Goal: Task Accomplishment & Management: Use online tool/utility

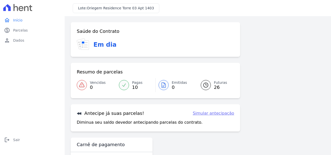
scroll to position [18, 0]
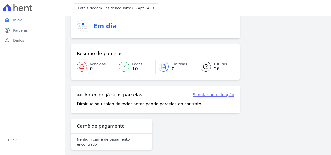
click at [199, 95] on link "Simular antecipação" at bounding box center [213, 95] width 41 height 6
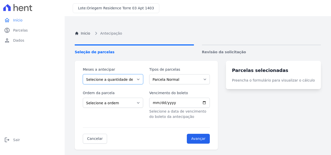
click at [136, 80] on select "Selecione a quantidade de meses a antecipar 1 2 3 4 5 6 7 8 9 10 11 12 13 14 15…" at bounding box center [113, 79] width 60 height 10
select select "2"
click at [83, 74] on select "Selecione a quantidade de meses a antecipar 1 2 3 4 5 6 7 8 9 10 11 12 13 14 15…" at bounding box center [113, 79] width 60 height 10
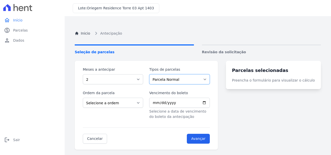
click at [175, 78] on select "Parcela Normal" at bounding box center [179, 79] width 60 height 10
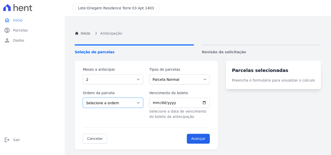
click at [134, 104] on select "Selecione a ordem Últimas parcelas Primeiras parcelas" at bounding box center [113, 103] width 60 height 10
select select "ending"
click at [83, 98] on select "Selecione a ordem Últimas parcelas Primeiras parcelas" at bounding box center [113, 103] width 60 height 10
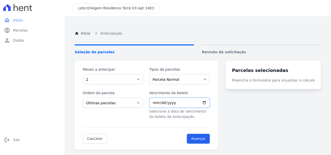
click at [209, 101] on input "Vencimento do boleto" at bounding box center [179, 103] width 60 height 10
type input "[DATE]"
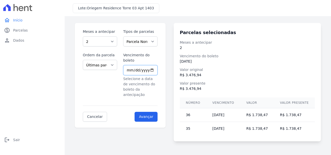
scroll to position [38, 0]
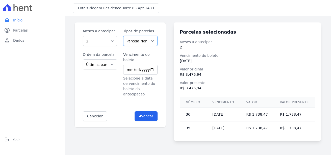
click at [140, 42] on select "Parcela Normal" at bounding box center [140, 41] width 34 height 10
click at [114, 40] on select "Selecione a quantidade de meses a antecipar 1 2 3 4 5 6 7 8 9 10 11 12 13 14 15…" at bounding box center [100, 41] width 34 height 10
click at [83, 36] on select "Selecione a quantidade de meses a antecipar 1 2 3 4 5 6 7 8 9 10 11 12 13 14 15…" at bounding box center [100, 41] width 34 height 10
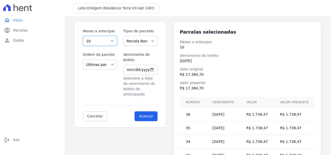
click at [107, 42] on select "Selecione a quantidade de meses a antecipar 1 2 3 4 5 6 7 8 9 10 11 12 13 14 15…" at bounding box center [100, 41] width 34 height 10
click at [83, 36] on select "Selecione a quantidade de meses a antecipar 1 2 3 4 5 6 7 8 9 10 11 12 13 14 15…" at bounding box center [100, 41] width 34 height 10
click at [106, 42] on select "Selecione a quantidade de meses a antecipar 1 2 3 4 5 6 7 8 9 10 11 12 13 14 15…" at bounding box center [100, 41] width 34 height 10
select select "25"
click at [83, 36] on select "Selecione a quantidade de meses a antecipar 1 2 3 4 5 6 7 8 9 10 11 12 13 14 15…" at bounding box center [100, 41] width 34 height 10
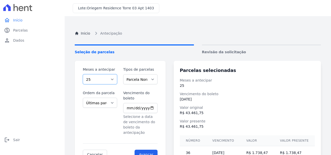
scroll to position [25, 0]
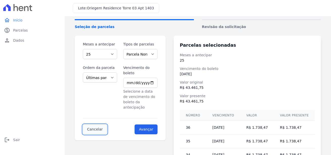
click at [95, 124] on link "Cancelar" at bounding box center [95, 129] width 24 height 10
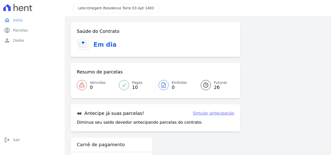
click at [215, 112] on link "Simular antecipação" at bounding box center [213, 113] width 41 height 6
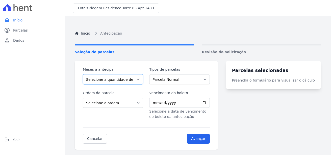
click at [132, 79] on select "Selecione a quantidade de meses a antecipar 1 2 3 4 5 6 7 8 9 10 11 12 13 14 15…" at bounding box center [113, 79] width 60 height 10
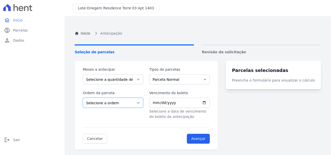
click at [129, 103] on select "Selecione a ordem Últimas parcelas Primeiras parcelas" at bounding box center [113, 103] width 60 height 10
select select "ending"
click at [83, 98] on select "Selecione a ordem Últimas parcelas Primeiras parcelas" at bounding box center [113, 103] width 60 height 10
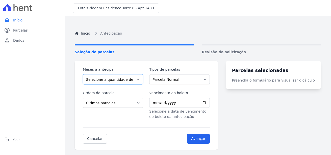
click at [129, 81] on select "Selecione a quantidade de meses a antecipar 1 2 3 4 5 6 7 8 9 10 11 12 13 14 15…" at bounding box center [113, 79] width 60 height 10
select select "2"
click at [83, 74] on select "Selecione a quantidade de meses a antecipar 1 2 3 4 5 6 7 8 9 10 11 12 13 14 15…" at bounding box center [113, 79] width 60 height 10
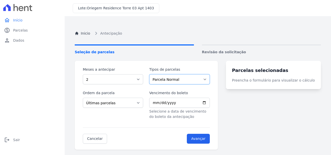
click at [173, 77] on select "Parcela Normal" at bounding box center [179, 79] width 60 height 10
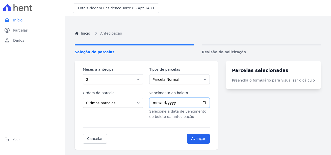
click at [209, 102] on input "Vencimento do boleto" at bounding box center [179, 103] width 60 height 10
type input "[DATE]"
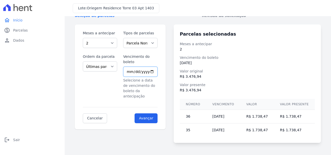
scroll to position [38, 0]
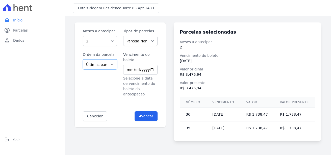
click at [106, 64] on select "Selecione a ordem Últimas parcelas Primeiras parcelas" at bounding box center [100, 64] width 34 height 10
select select "beginning"
click at [83, 59] on select "Selecione a ordem Últimas parcelas Primeiras parcelas" at bounding box center [100, 64] width 34 height 10
